Goal: Download file/media

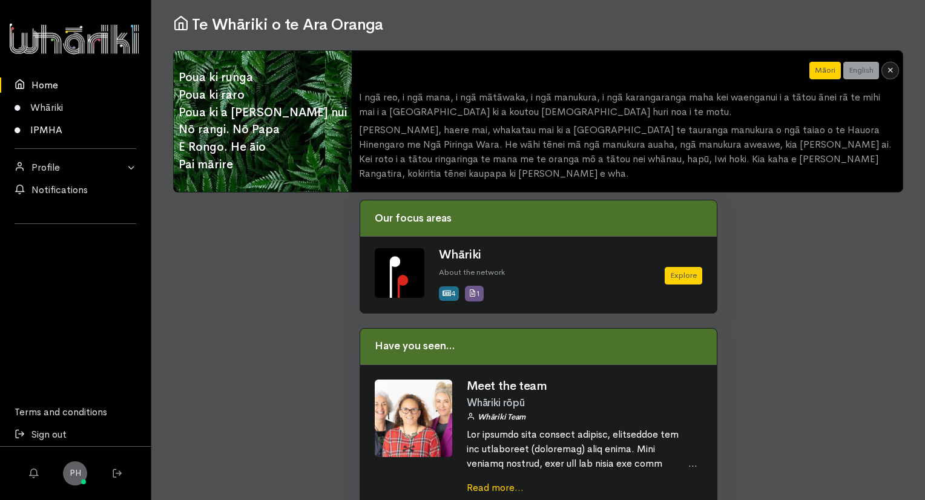
click at [50, 125] on link "IPMHA" at bounding box center [75, 130] width 151 height 22
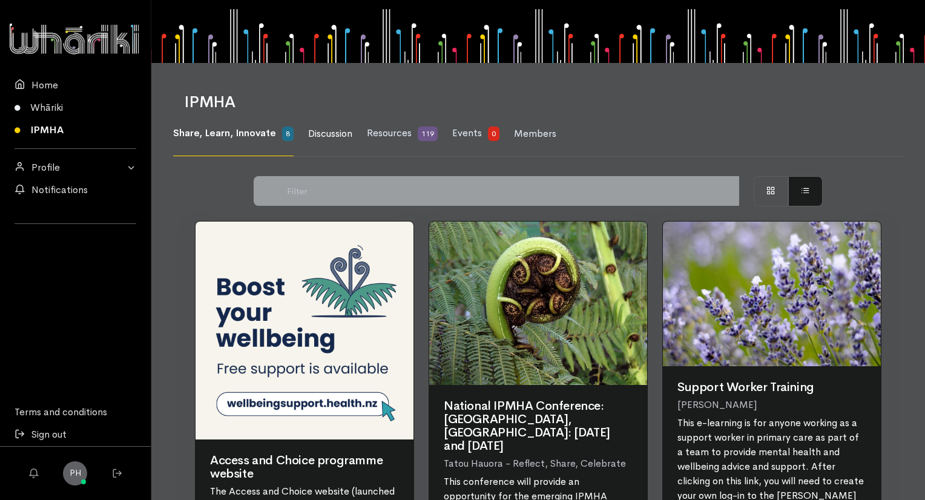
click at [323, 132] on span "Discussion" at bounding box center [330, 133] width 44 height 13
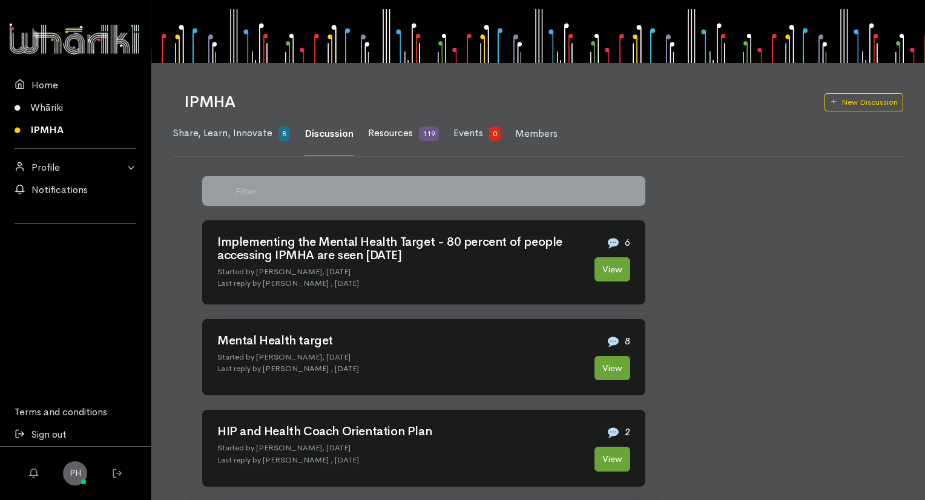
click at [379, 130] on span "Resources" at bounding box center [390, 132] width 45 height 13
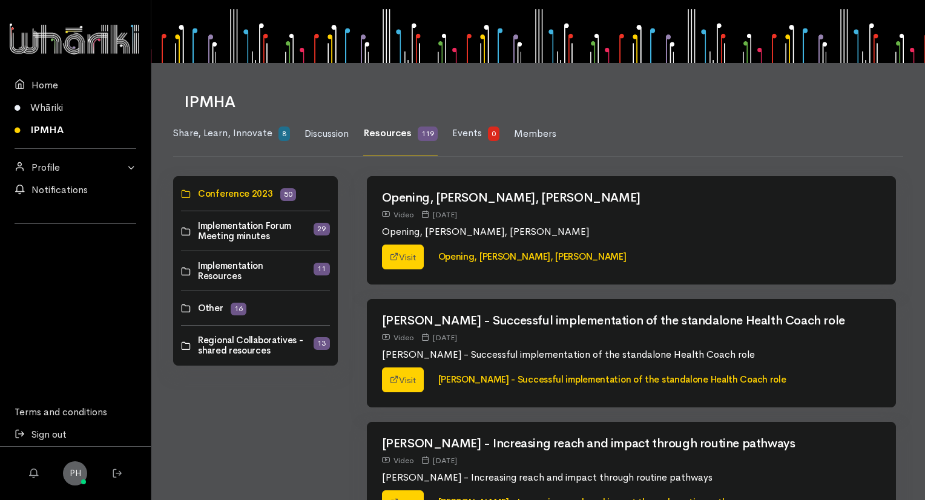
click at [181, 231] on link at bounding box center [181, 231] width 0 height 0
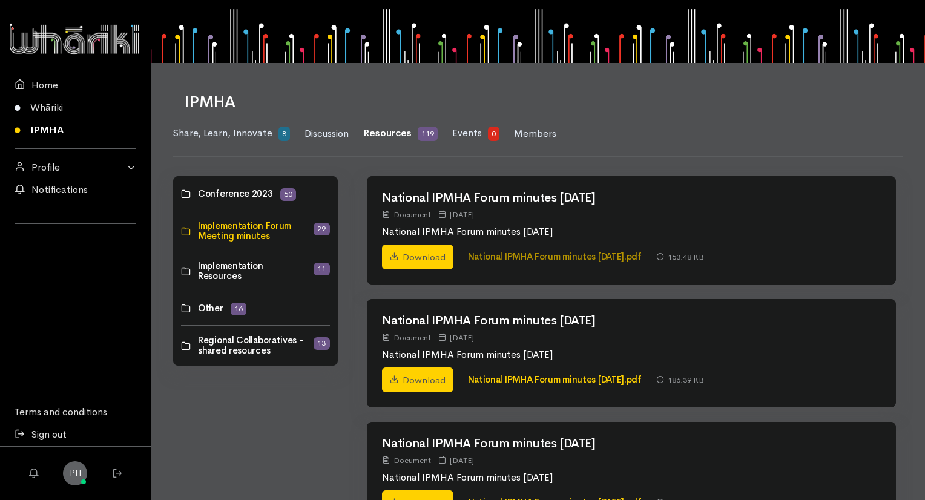
click at [489, 257] on link "National IPMHA Forum minutes June 2025.pdf" at bounding box center [555, 256] width 174 height 11
click at [181, 271] on link at bounding box center [181, 271] width 0 height 0
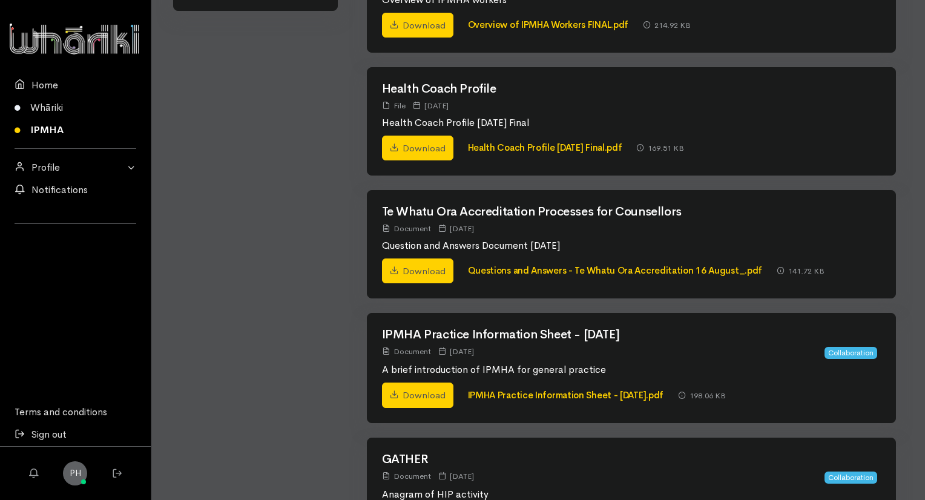
scroll to position [363, 0]
